Goal: Information Seeking & Learning: Learn about a topic

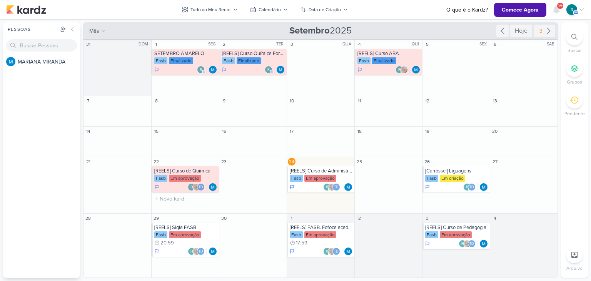
click at [180, 176] on div "Em aprovação" at bounding box center [185, 178] width 32 height 7
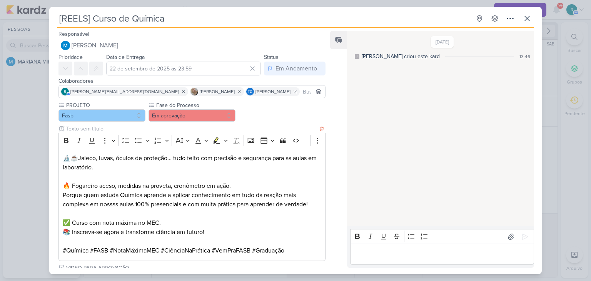
scroll to position [92, 0]
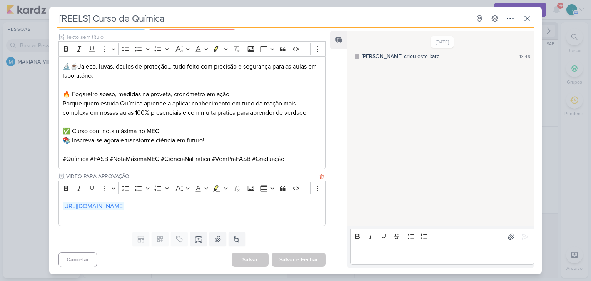
drag, startPoint x: 173, startPoint y: 206, endPoint x: 323, endPoint y: 47, distance: 218.7
click at [124, 206] on link "https://drive.google.com/drive/folders/1iX067MA8zF1BitXG4LW26Yf2QEQ31MQw" at bounding box center [94, 207] width 62 height 8
click at [389, 108] on div "10/6/25 MARIANA criou este kard 13:46" at bounding box center [440, 129] width 186 height 194
click at [385, 255] on p "Editor editing area: main" at bounding box center [442, 254] width 176 height 9
click at [525, 18] on icon at bounding box center [527, 18] width 9 height 9
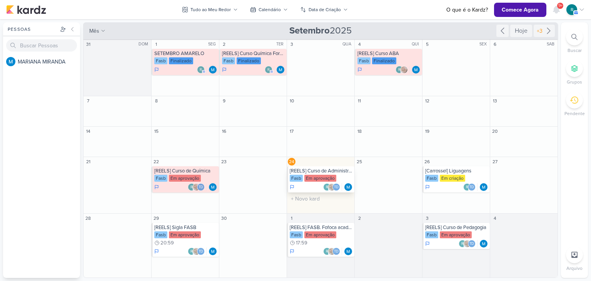
click at [330, 170] on div "[REELS] Curso de Administração" at bounding box center [321, 171] width 63 height 6
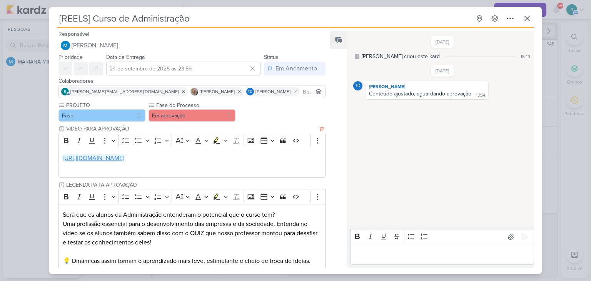
click at [124, 155] on link "https://drive.google.com/drive/folders/1iX067MA8zF1BitXG4LW26Yf2QEQ31MQw" at bounding box center [94, 158] width 62 height 8
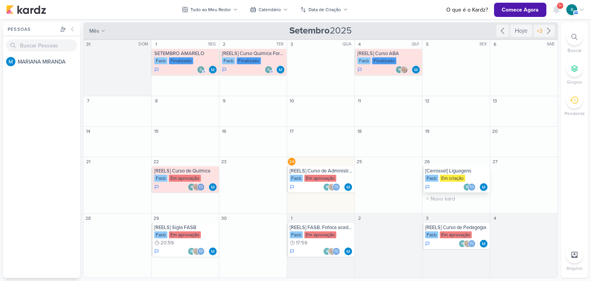
click at [462, 171] on div "[Carrossel] Liguagens" at bounding box center [456, 171] width 63 height 6
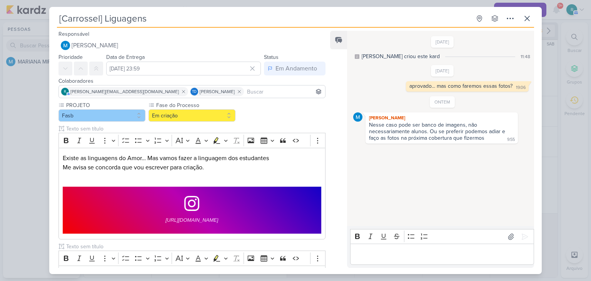
click at [406, 245] on div "Editor editing area: main" at bounding box center [442, 254] width 184 height 21
click at [527, 17] on icon at bounding box center [527, 18] width 9 height 9
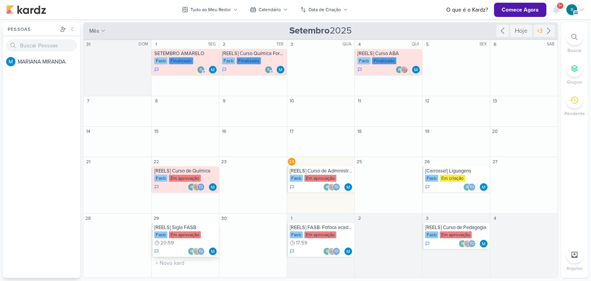
click at [181, 233] on div "Em aprovação" at bounding box center [185, 234] width 32 height 7
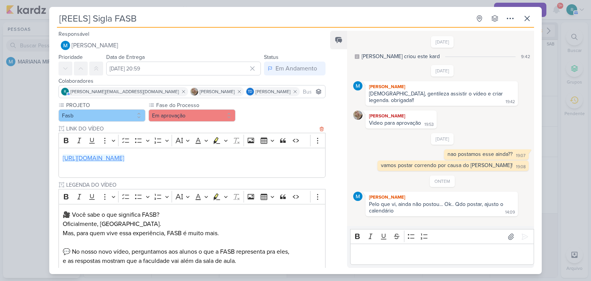
click at [124, 156] on link "[URL][DOMAIN_NAME]" at bounding box center [94, 158] width 62 height 8
click at [530, 16] on icon at bounding box center [527, 18] width 5 height 5
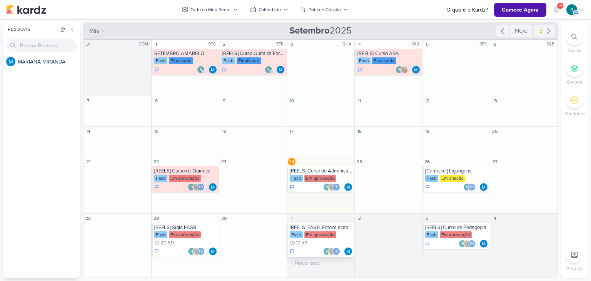
click at [331, 227] on div "[REELS] FASB. Fofoca acadêmica" at bounding box center [321, 227] width 63 height 6
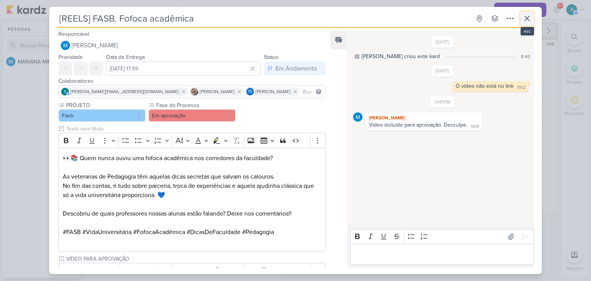
click at [527, 18] on icon at bounding box center [527, 18] width 5 height 5
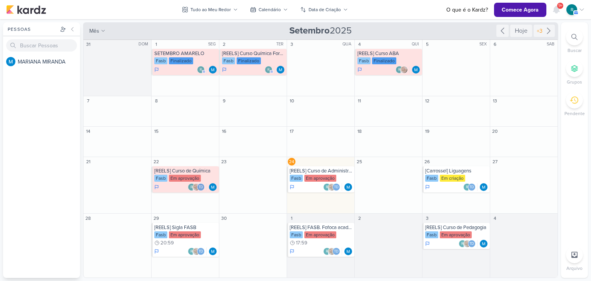
click at [22, 208] on div "M A R I A N A M I R A N D A" at bounding box center [41, 166] width 77 height 223
